Goal: Information Seeking & Learning: Check status

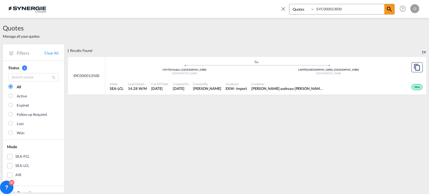
select select "Quotes"
drag, startPoint x: 362, startPoint y: 7, endPoint x: 148, endPoint y: 6, distance: 213.6
click at [152, 10] on div "Bookings Quotes Enquiries SYC000013500 Help Resources Product Release O My Prof…" at bounding box center [214, 8] width 412 height 17
paste input "2714"
type input "SYC000012714"
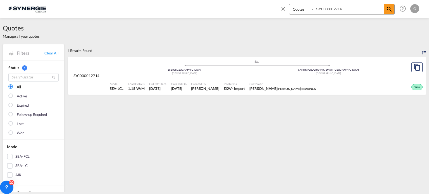
click at [302, 90] on span "[PERSON_NAME] BEARINGS" at bounding box center [296, 89] width 39 height 4
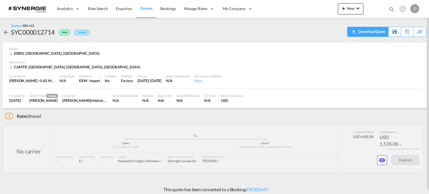
click at [375, 30] on div "Download Quote" at bounding box center [371, 31] width 28 height 9
click at [383, 159] on md-icon "icon-eye" at bounding box center [382, 160] width 7 height 7
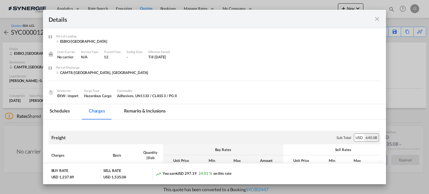
click at [374, 13] on div "Details" at bounding box center [214, 19] width 343 height 18
click at [379, 18] on md-icon "icon-close fg-AAA8AD m-0 cursor" at bounding box center [377, 19] width 7 height 7
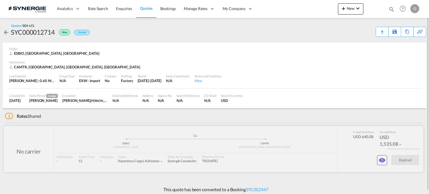
click at [373, 164] on div at bounding box center [214, 149] width 420 height 46
click at [378, 161] on button "button" at bounding box center [382, 160] width 10 height 10
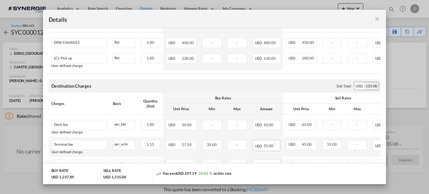
scroll to position [184, 0]
